Goal: Navigation & Orientation: Find specific page/section

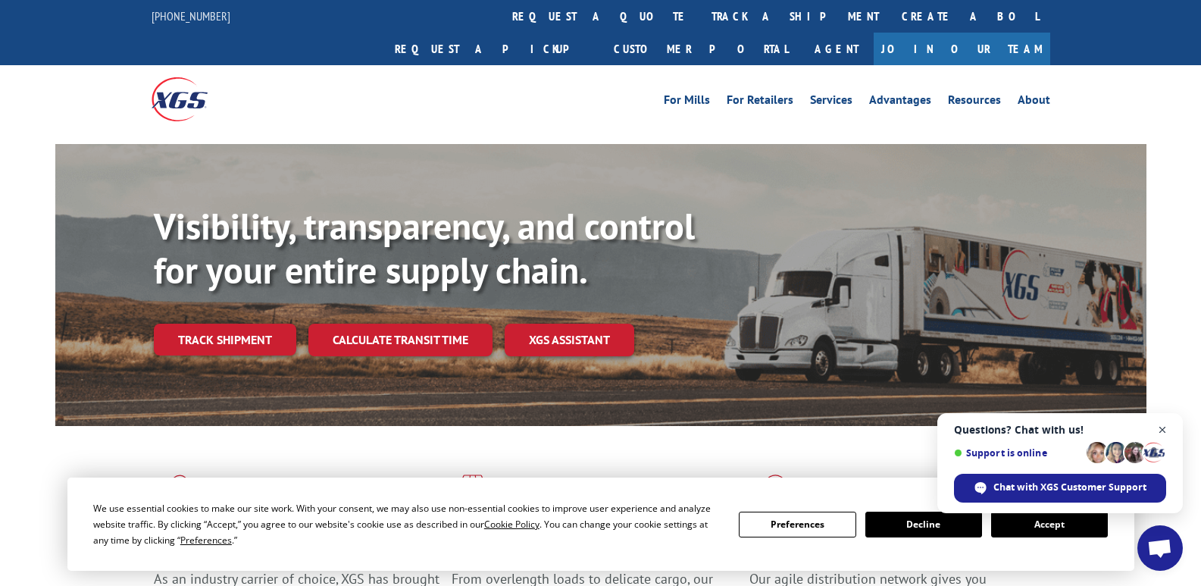
click at [1159, 433] on span "Close chat" at bounding box center [1162, 430] width 19 height 19
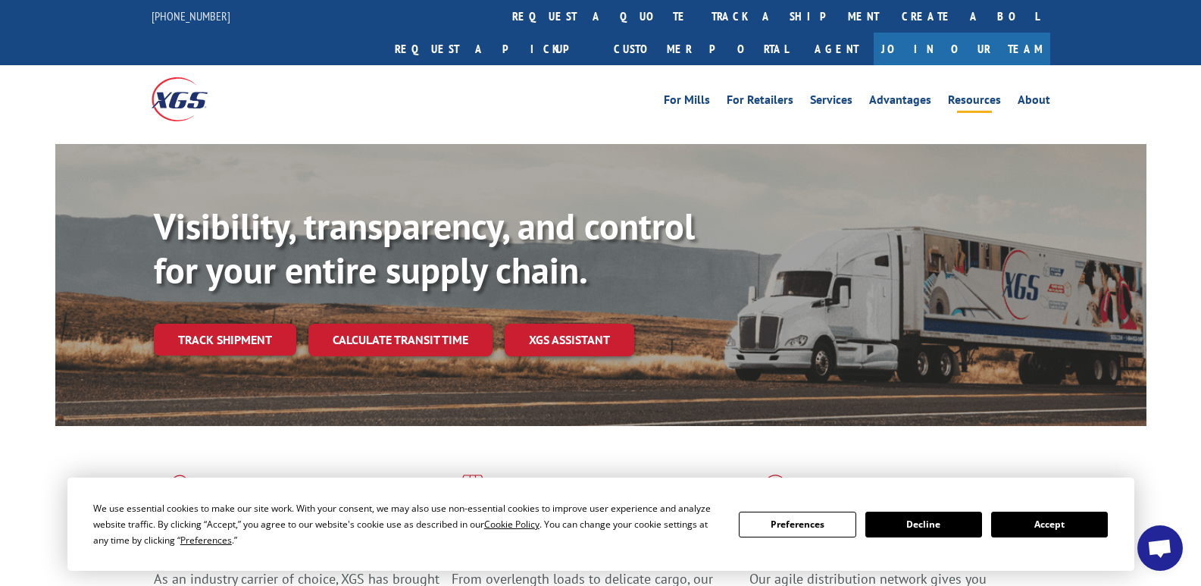
click at [968, 94] on link "Resources" at bounding box center [974, 102] width 53 height 17
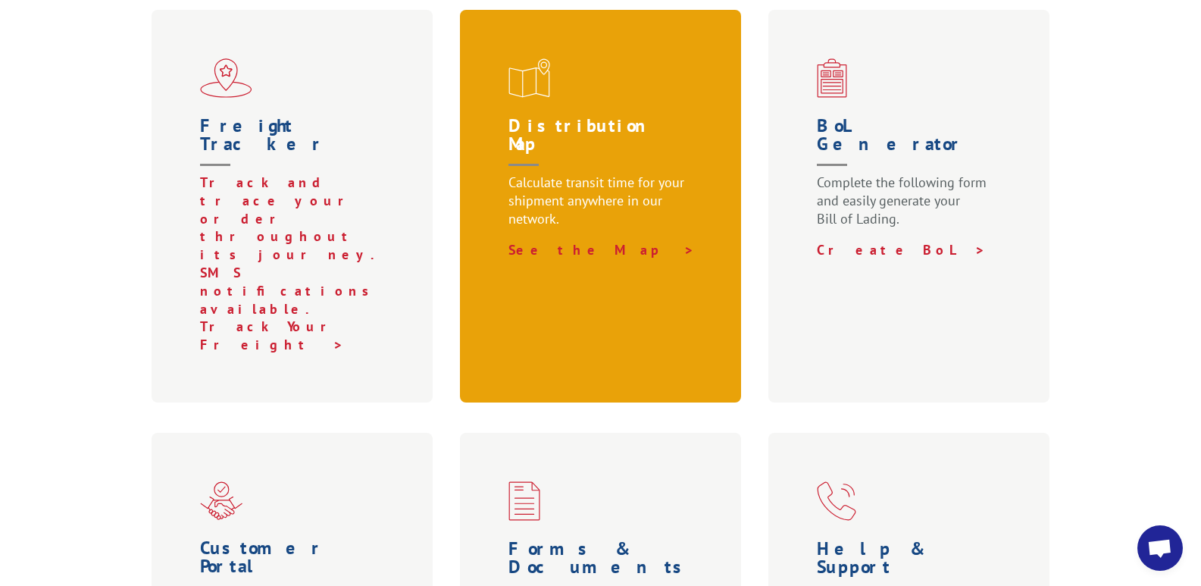
scroll to position [758, 0]
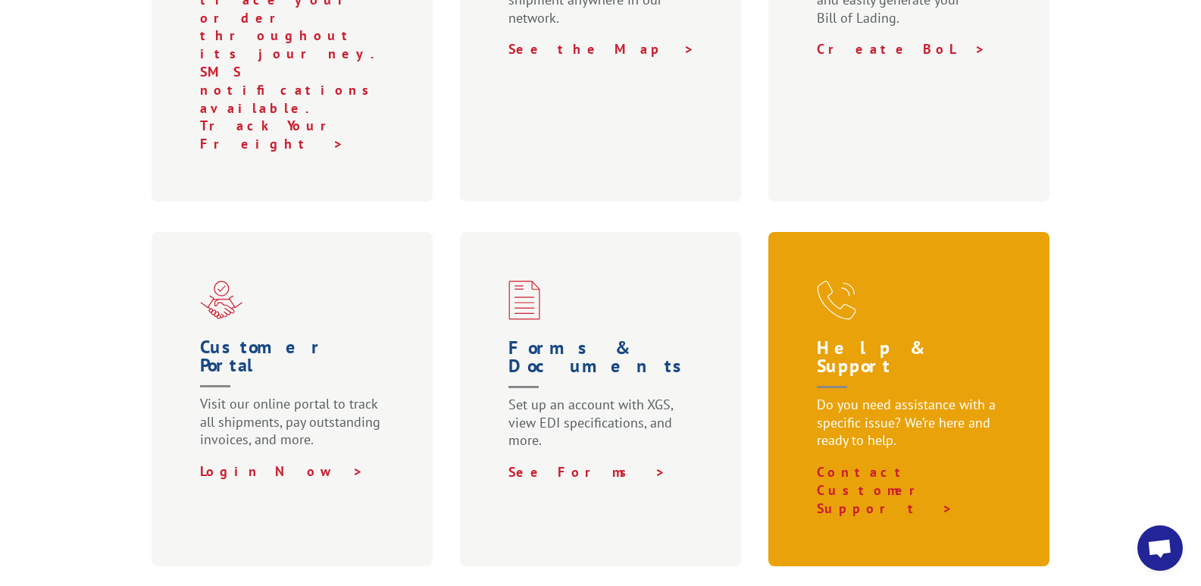
click at [870, 339] on h1 "Help & Support" at bounding box center [912, 367] width 191 height 57
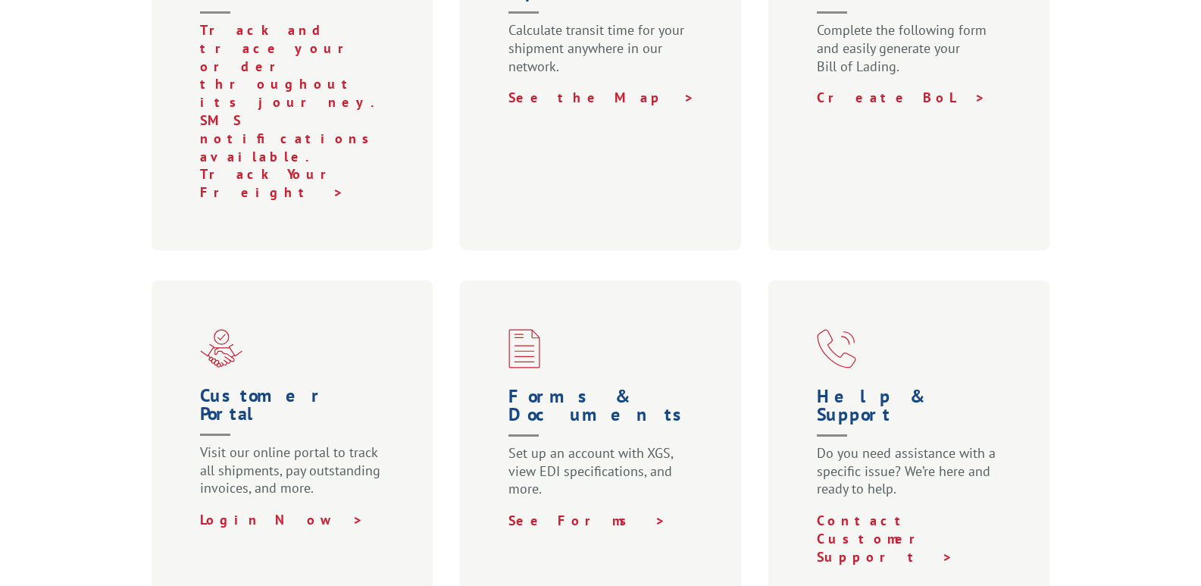
scroll to position [758, 0]
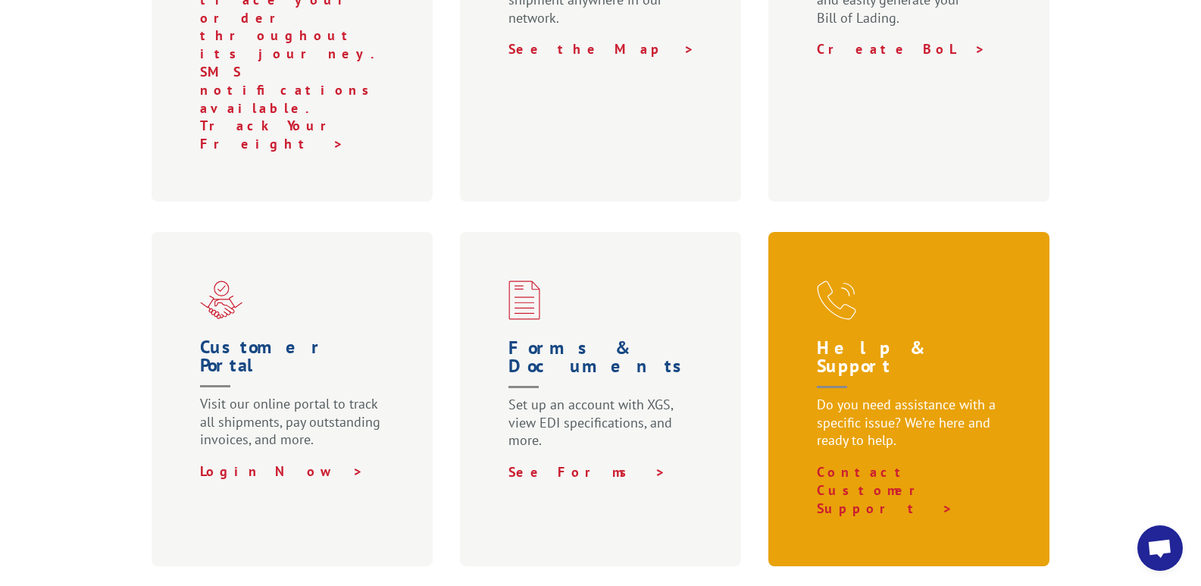
click at [903, 396] on p "Do you need assistance with a specific issue? We’re here and ready to help." at bounding box center [912, 429] width 191 height 67
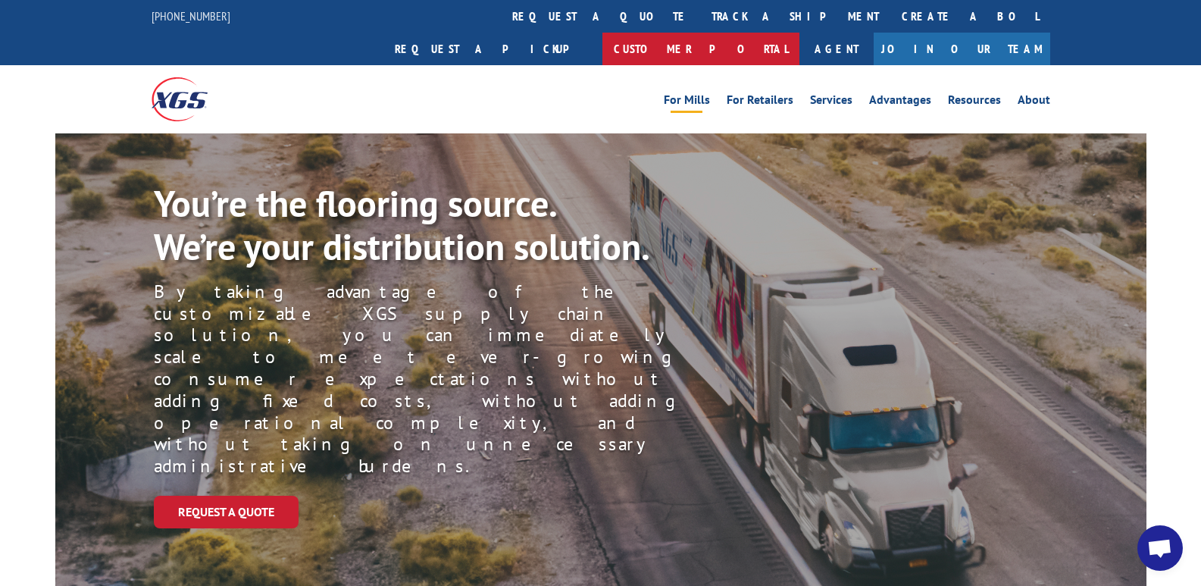
click at [799, 33] on link "Customer Portal" at bounding box center [700, 49] width 197 height 33
